Goal: Task Accomplishment & Management: Manage account settings

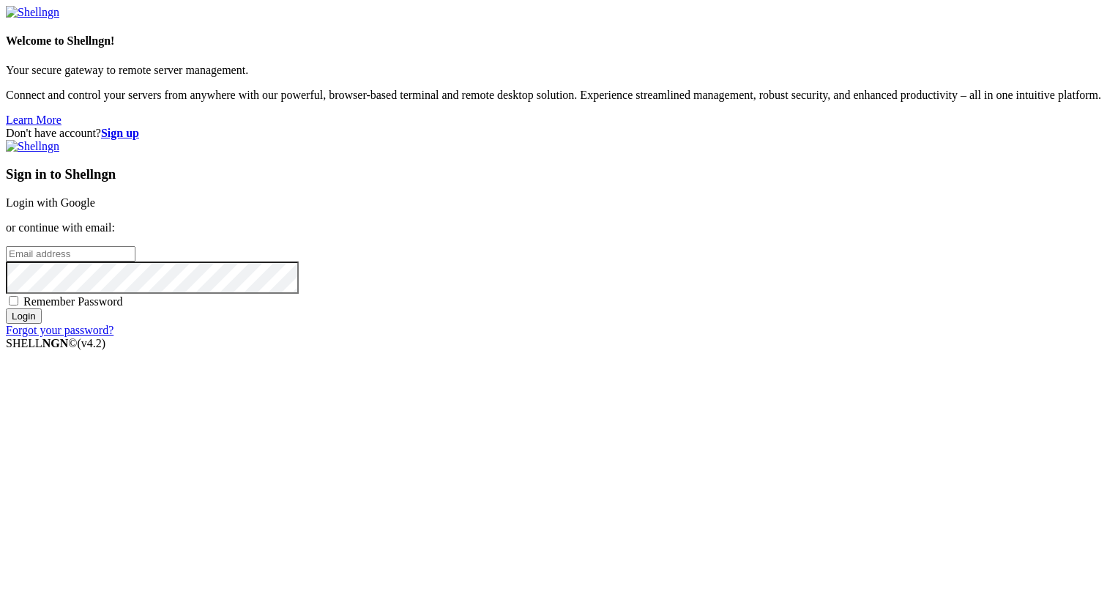
click at [136, 261] on input "email" at bounding box center [71, 253] width 130 height 15
paste input "[EMAIL_ADDRESS][DOMAIN_NAME]"
type input "[EMAIL_ADDRESS][DOMAIN_NAME]"
click at [42, 324] on input "Login" at bounding box center [24, 315] width 36 height 15
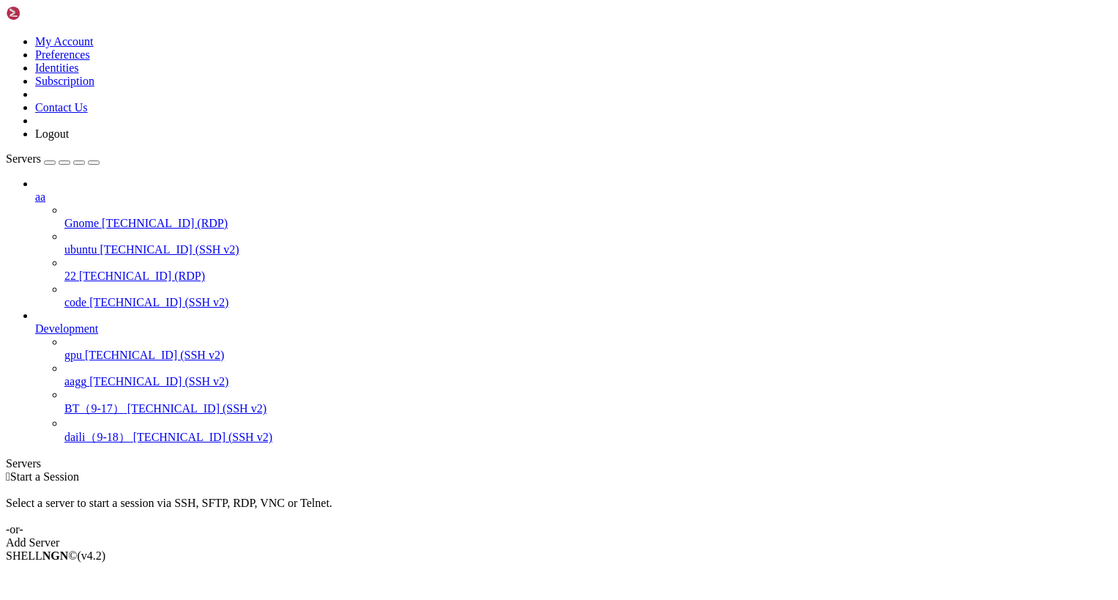
click at [214, 470] on div " Start a Session Select a server to start a session via SSH, SFTP, RDP, VNC or…" at bounding box center [559, 509] width 1107 height 79
click at [133, 442] on span "[TECHNICAL_ID] (SSH v2)" at bounding box center [202, 437] width 139 height 12
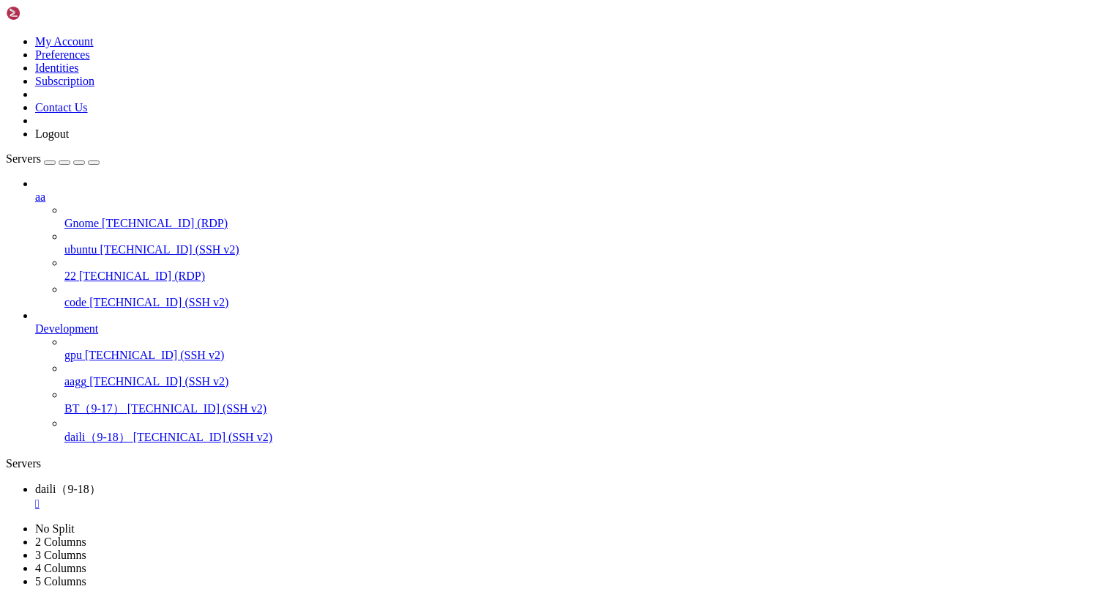
drag, startPoint x: 174, startPoint y: 529, endPoint x: 166, endPoint y: 556, distance: 28.5
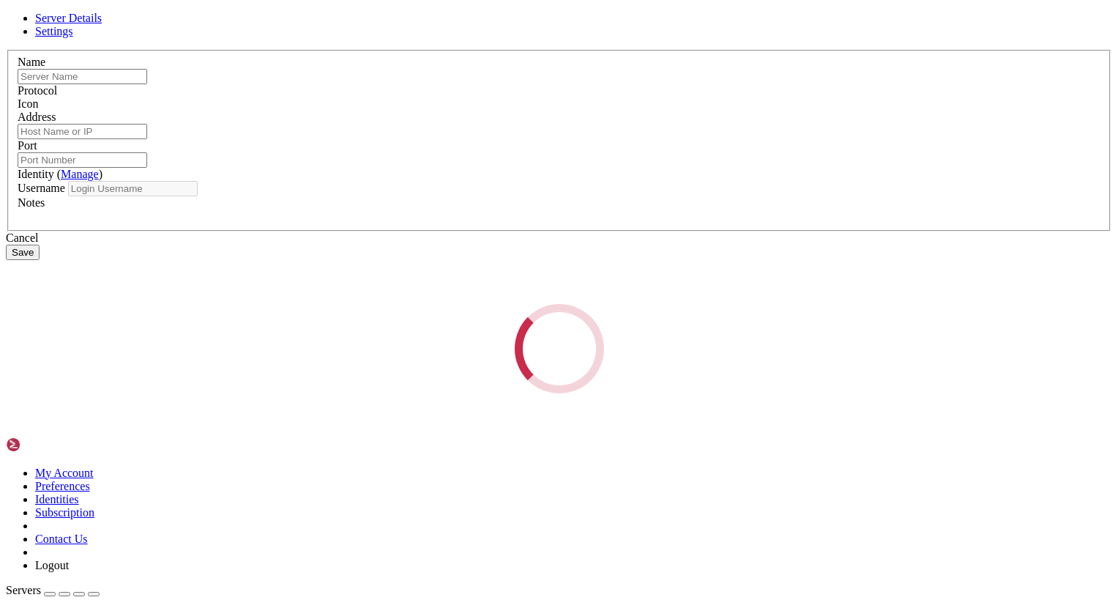
type input "daili（9-18）"
type input "[TECHNICAL_ID]"
type input "22"
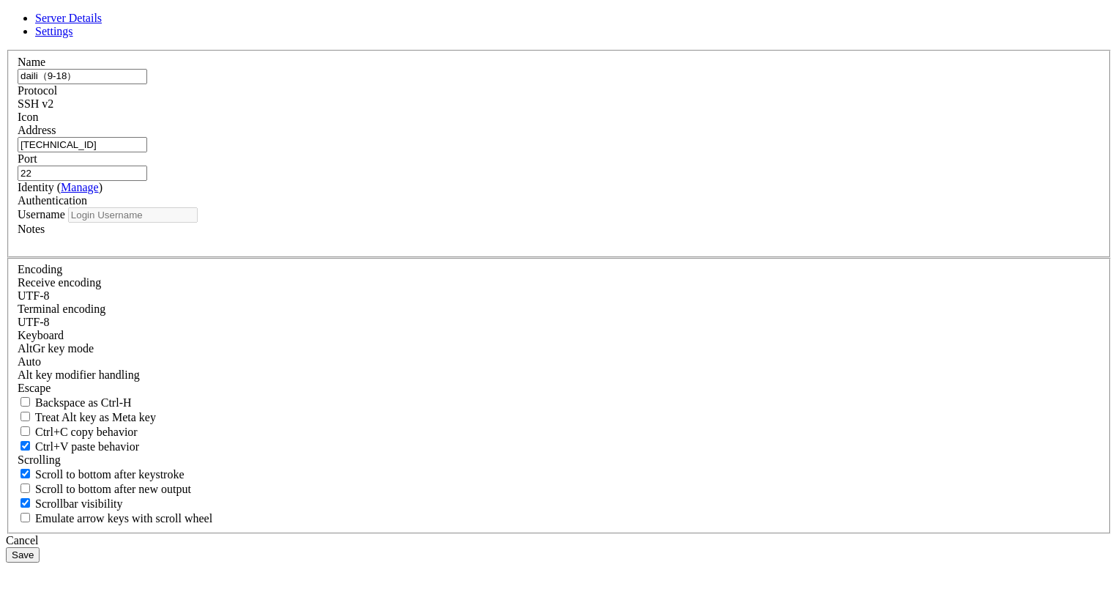
type input "root"
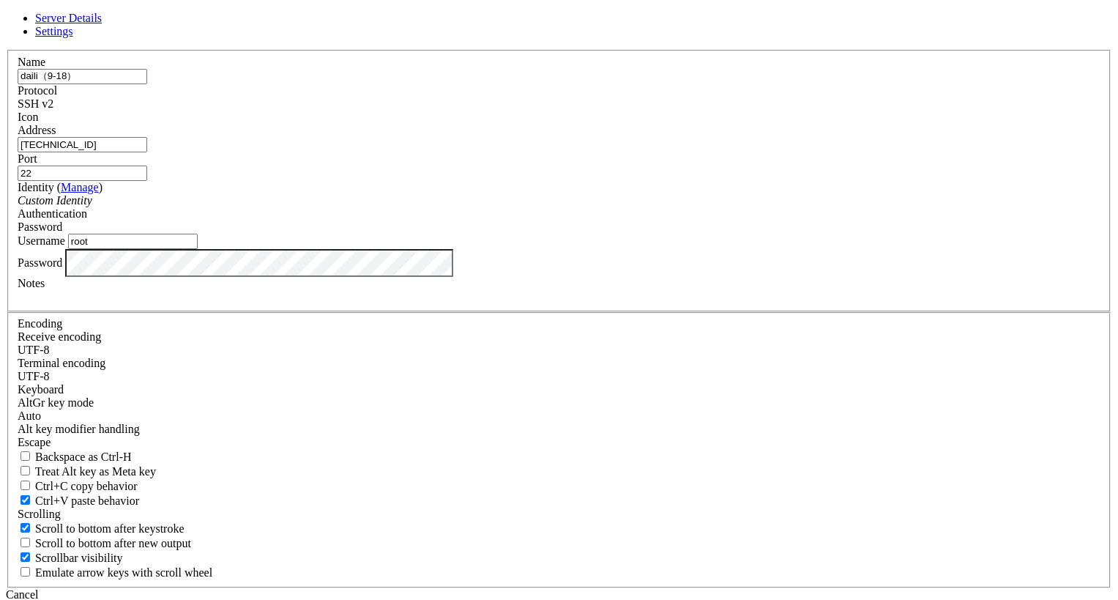
click at [40, 599] on button "Save" at bounding box center [23, 608] width 34 height 15
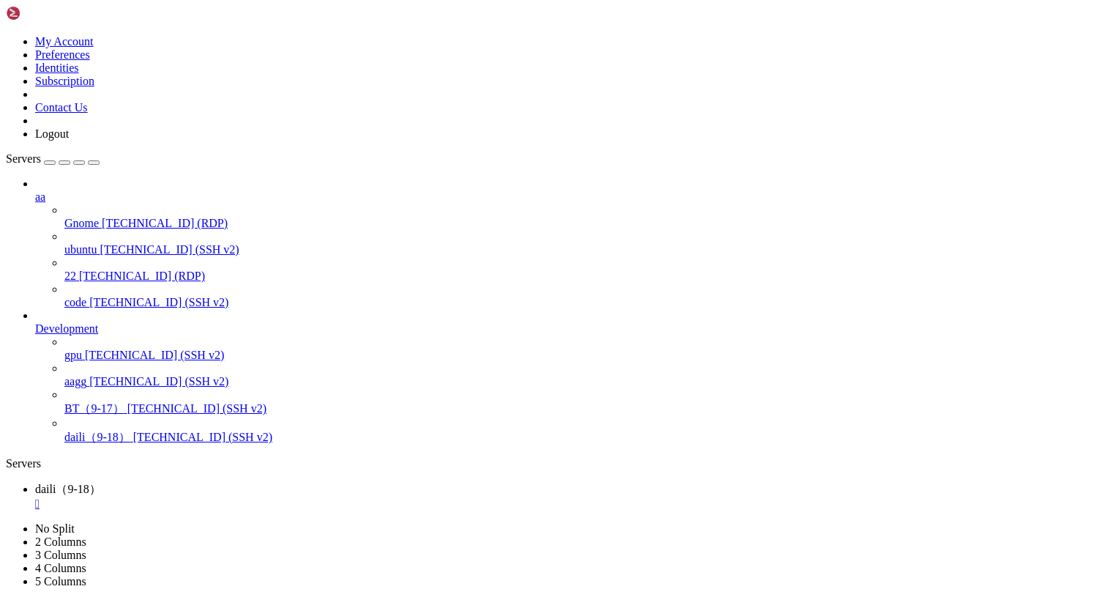
click at [124, 402] on span "BT（9-17）" at bounding box center [94, 408] width 60 height 12
click at [281, 497] on div "" at bounding box center [573, 503] width 1077 height 13
click at [272, 497] on div "" at bounding box center [573, 503] width 1077 height 13
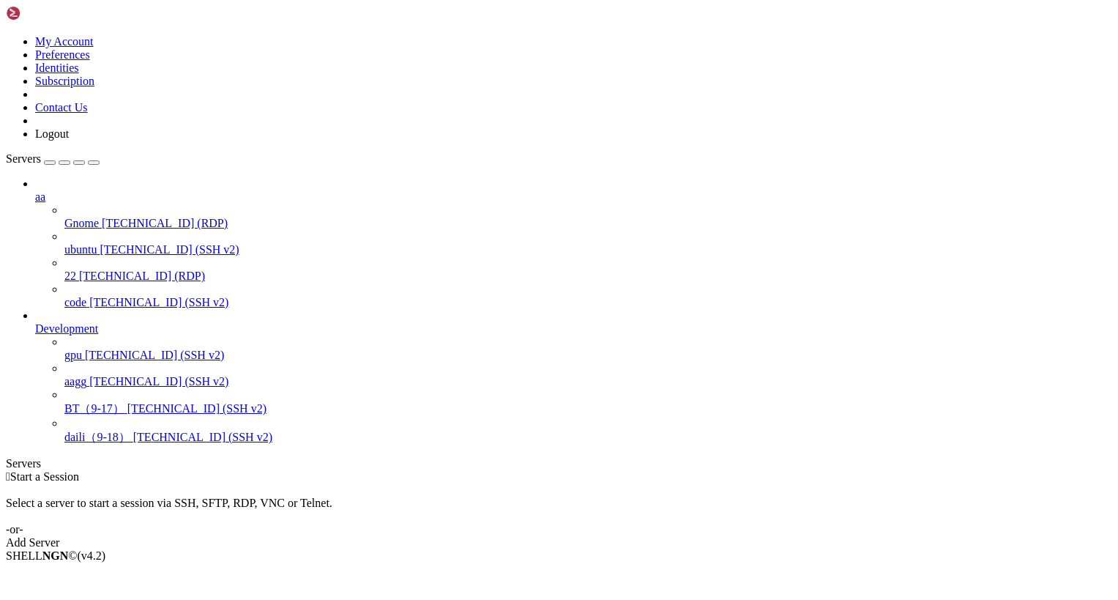
click at [6, 35] on icon at bounding box center [6, 35] width 0 height 0
click at [94, 87] on link "Subscription" at bounding box center [64, 81] width 59 height 12
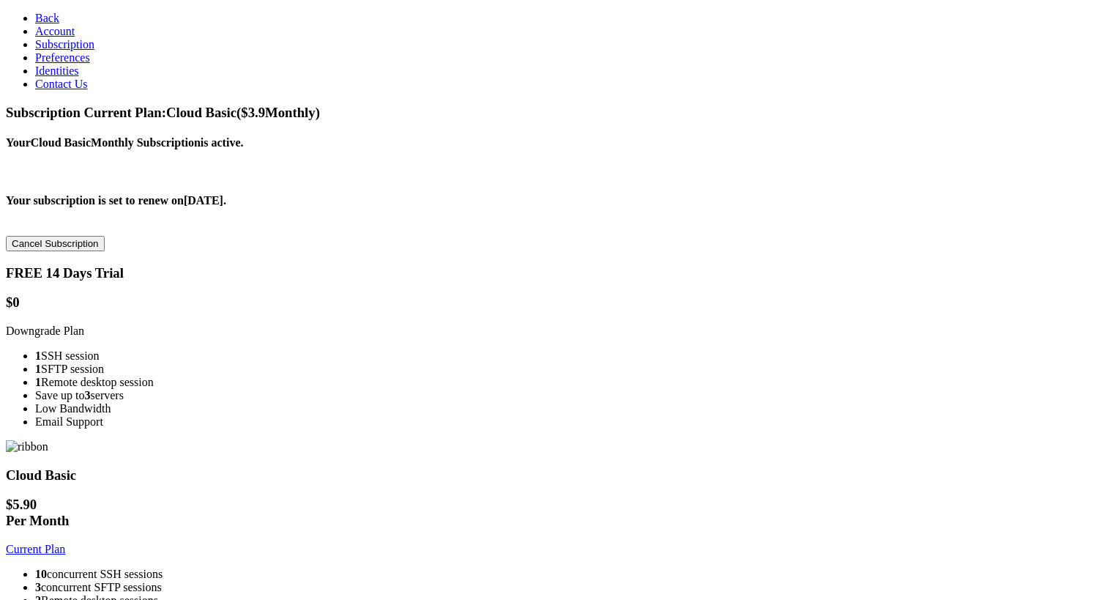
click at [481, 467] on h3 "Cloud Basic" at bounding box center [559, 475] width 1107 height 16
click at [105, 236] on button "Cancel Subscription" at bounding box center [55, 243] width 99 height 15
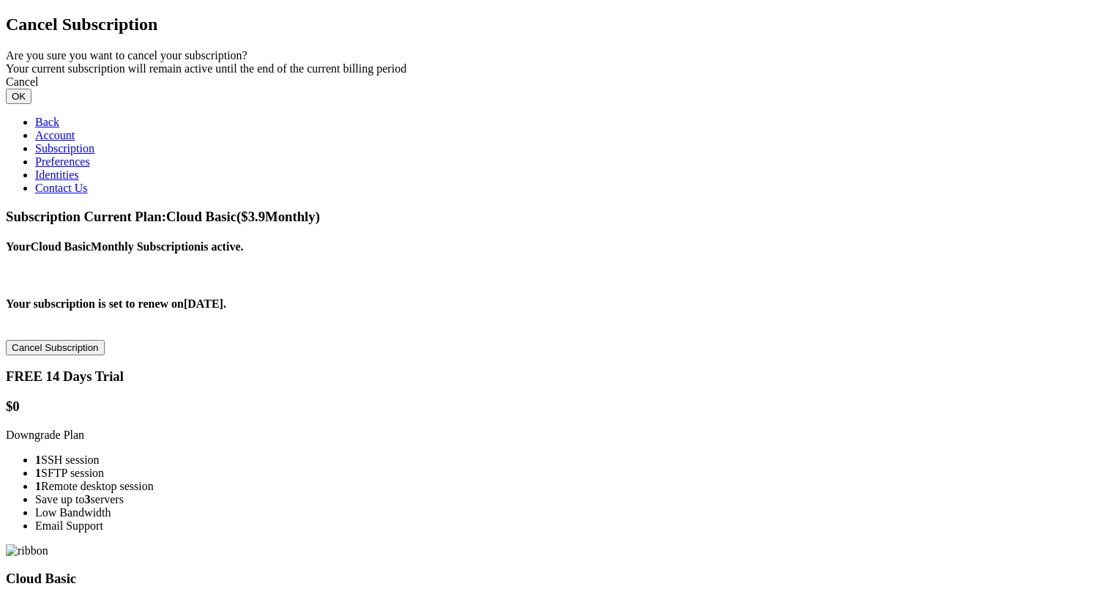
click at [31, 104] on button "OK" at bounding box center [19, 96] width 26 height 15
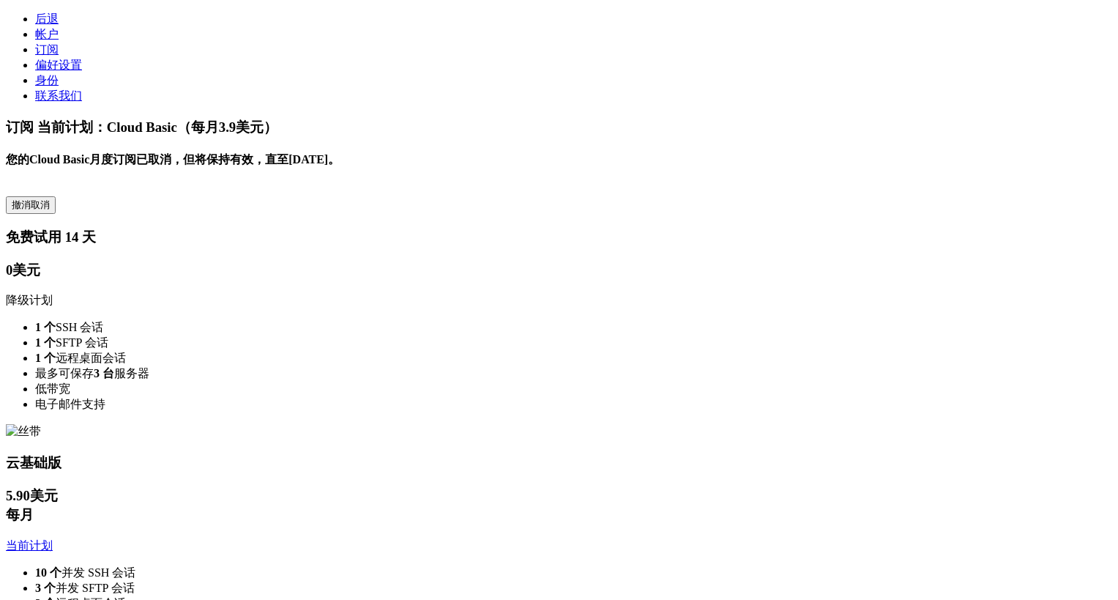
click at [443, 196] on div "撤消取消" at bounding box center [559, 205] width 1107 height 18
click at [53, 539] on font "当前计划" at bounding box center [29, 545] width 47 height 12
click at [527, 505] on div "每月" at bounding box center [559, 514] width 1107 height 19
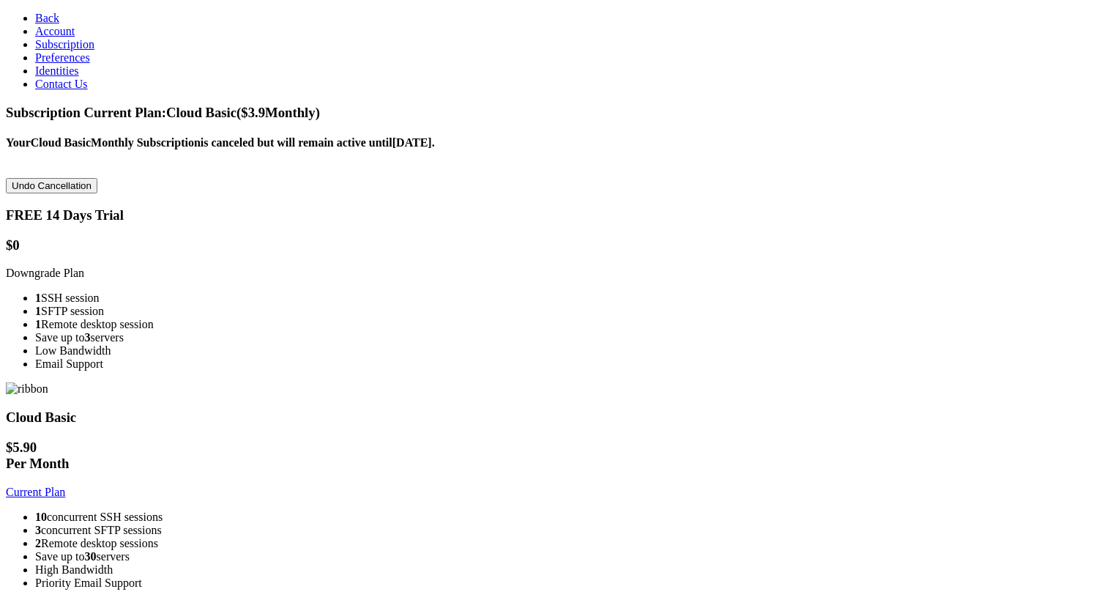
click at [402, 178] on div "Undo Cancellation" at bounding box center [559, 185] width 1107 height 15
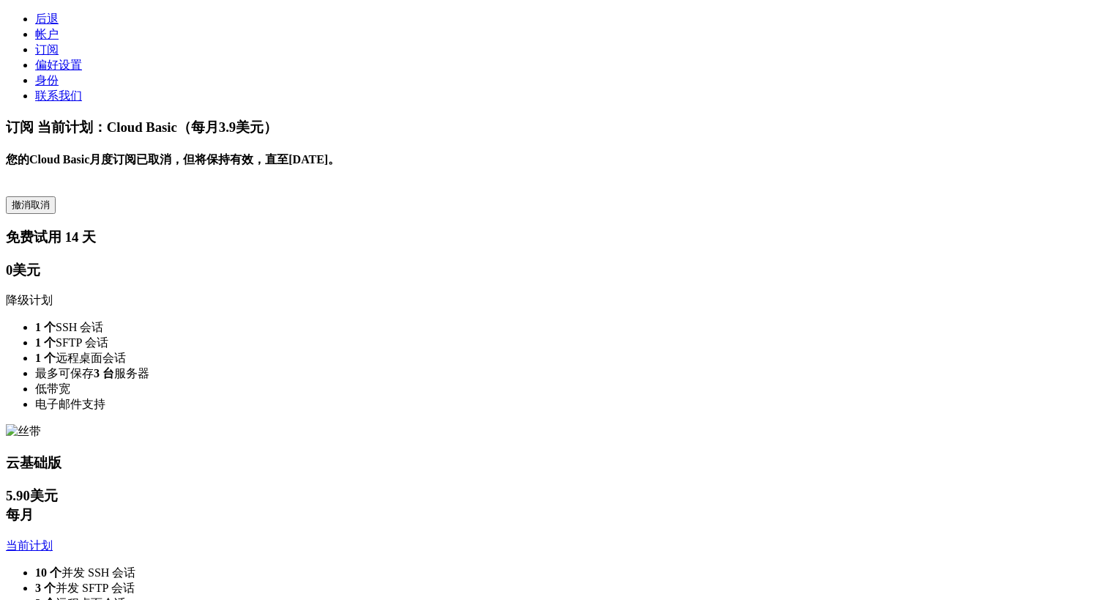
click at [277, 196] on div "撤消取消" at bounding box center [559, 205] width 1107 height 18
click at [82, 71] on link "偏好设置" at bounding box center [58, 65] width 47 height 12
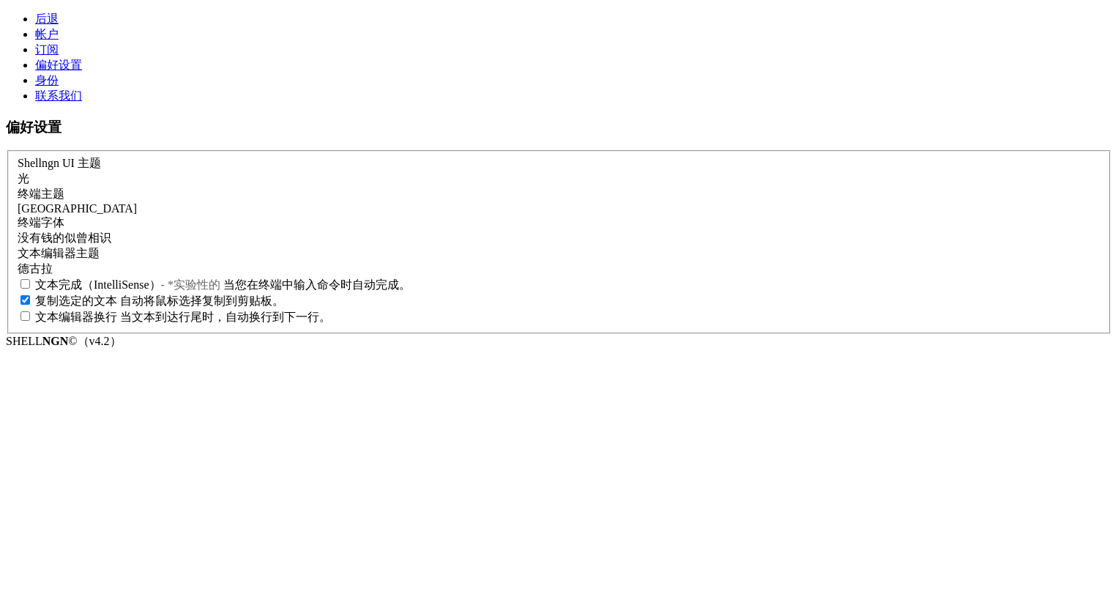
click at [59, 40] on link "帐户" at bounding box center [46, 34] width 23 height 12
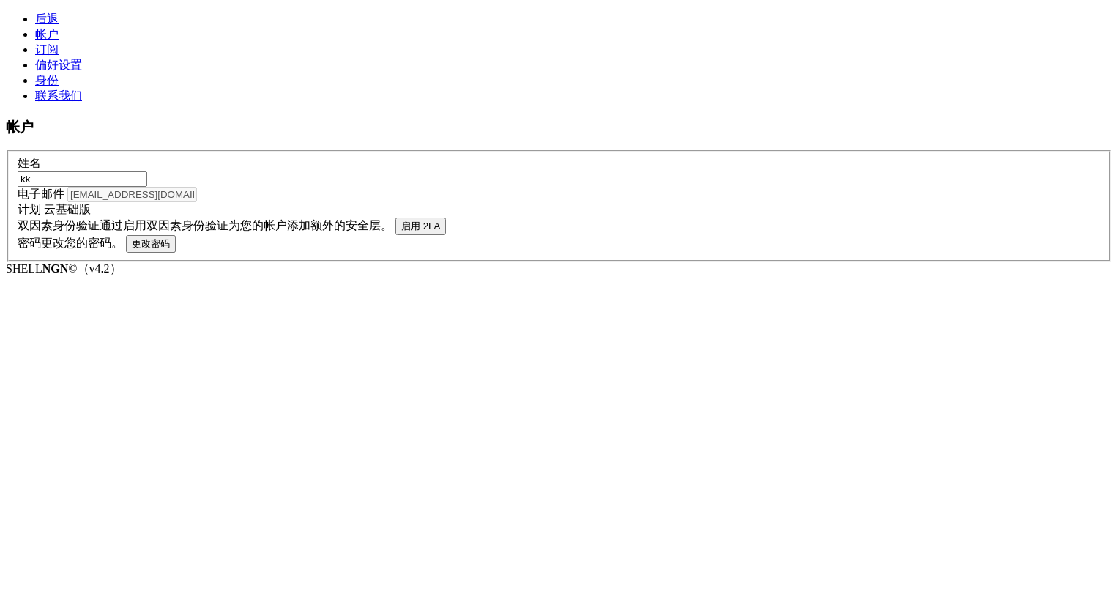
click at [59, 56] on link "订阅" at bounding box center [46, 49] width 23 height 12
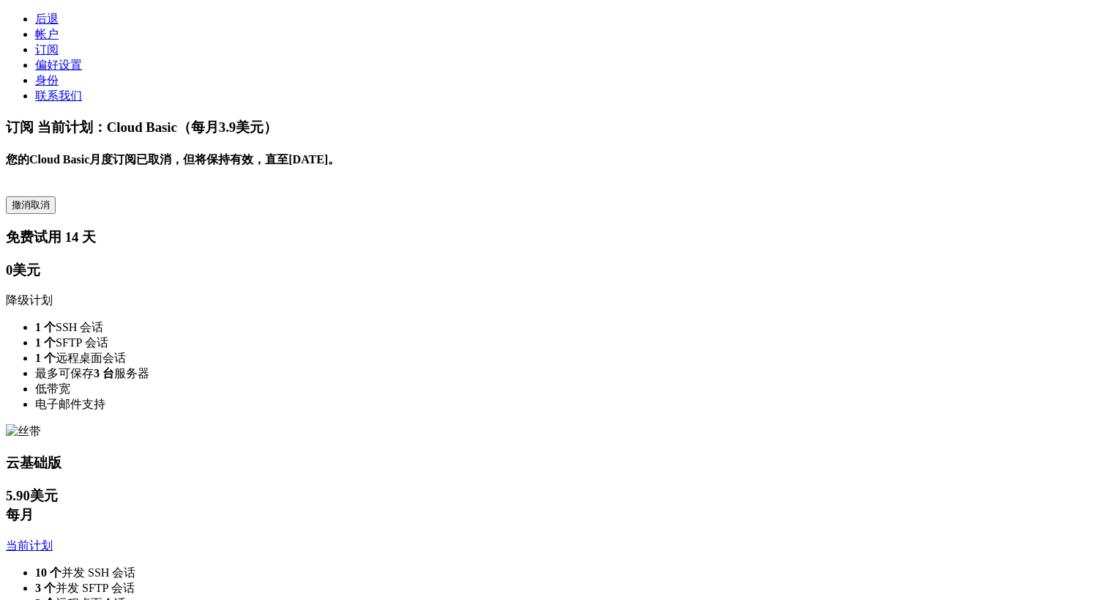
click at [59, 40] on link "帐户" at bounding box center [46, 34] width 23 height 12
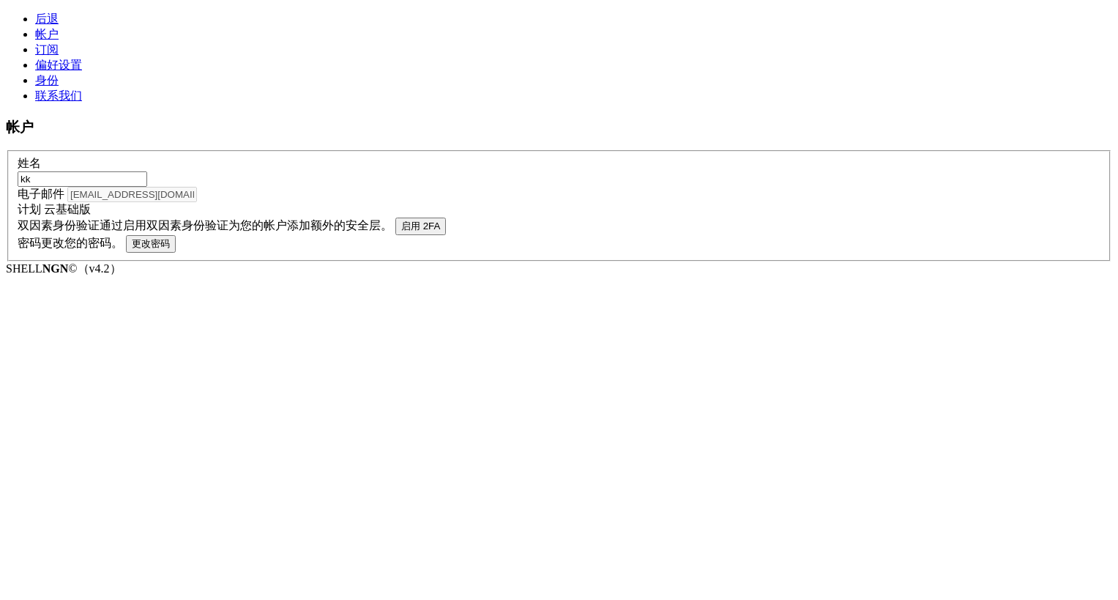
click at [59, 56] on link "订阅" at bounding box center [46, 49] width 23 height 12
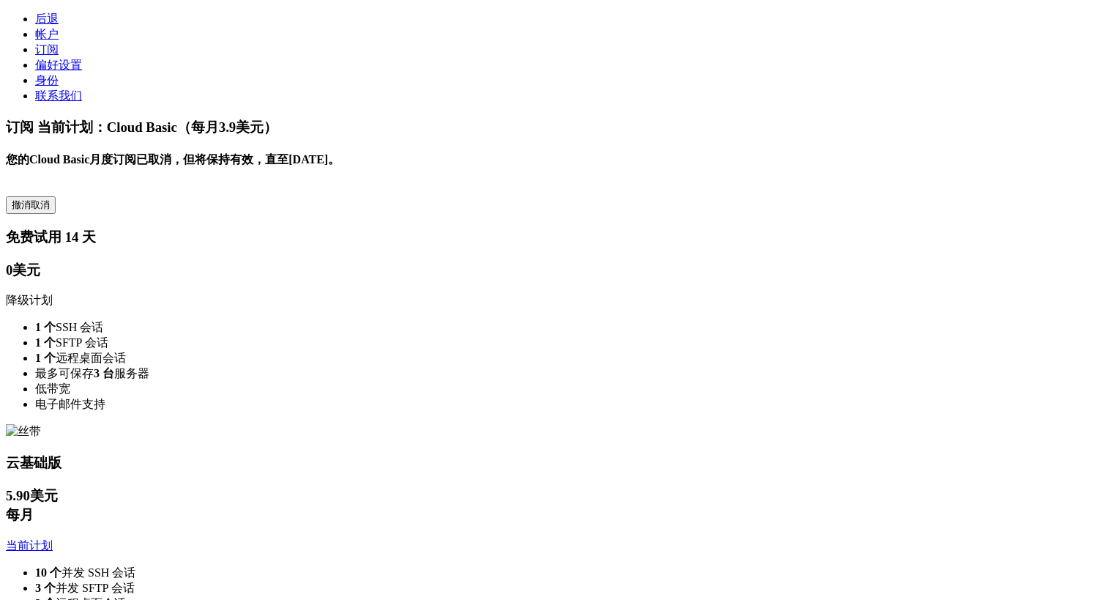
click at [56, 196] on button "撤消取消" at bounding box center [31, 205] width 50 height 18
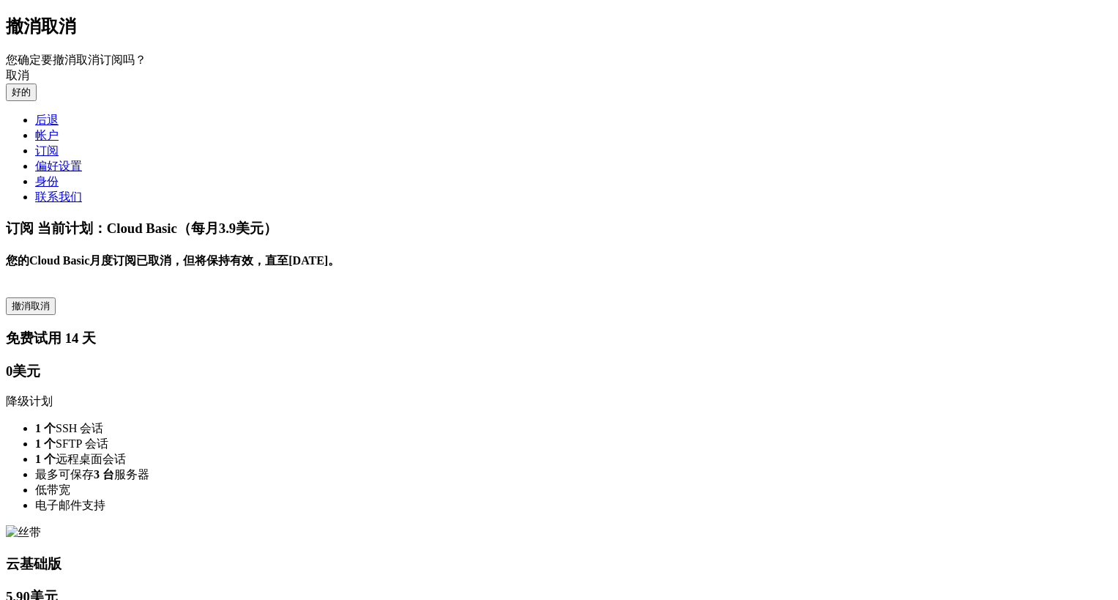
click at [31, 97] on font "好的" at bounding box center [21, 91] width 19 height 11
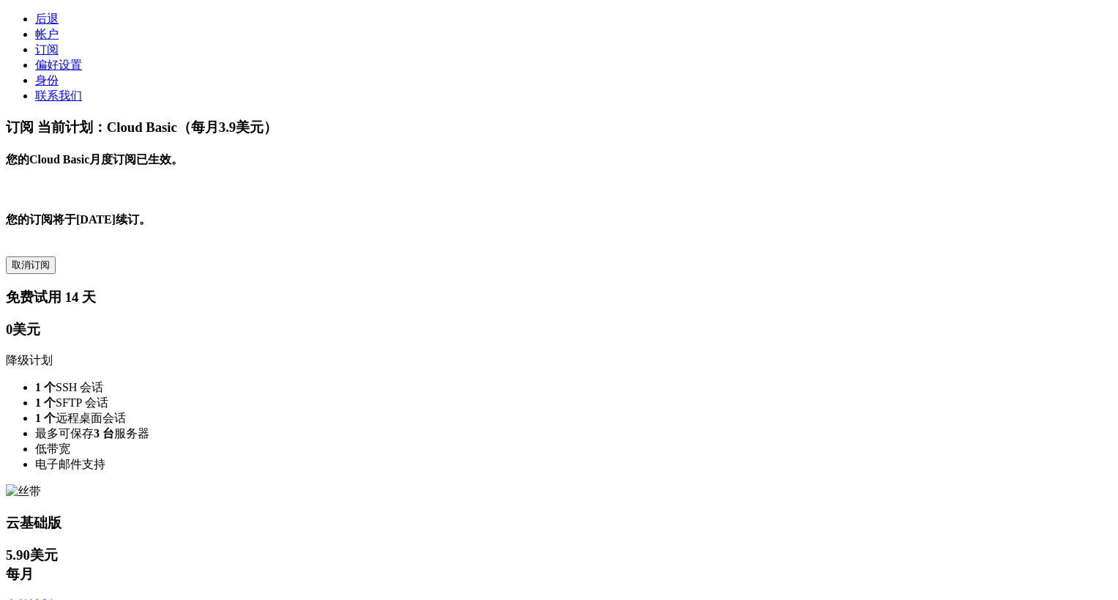
click at [568, 152] on div "您的 Cloud Basic 月度订阅 已生效。 您的订阅将于2025 年 9 月 25 日 续订 。 取消订阅" at bounding box center [559, 213] width 1107 height 122
